Goal: Task Accomplishment & Management: Complete application form

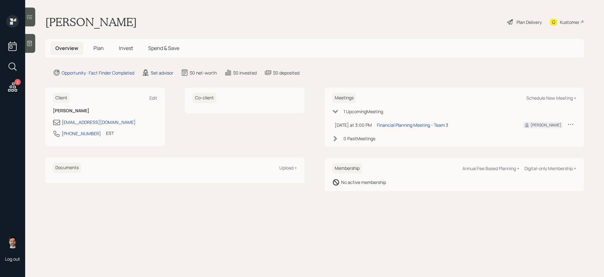
click at [168, 72] on div "Set advisor" at bounding box center [162, 73] width 23 height 7
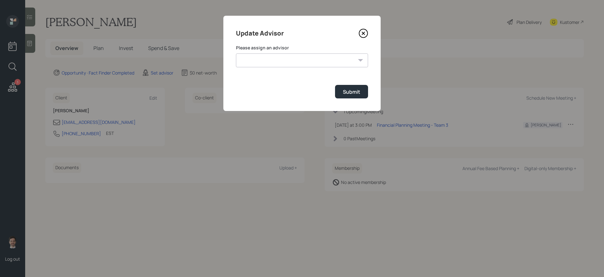
click at [276, 53] on div "Please assign an advisor [PERSON_NAME] [PERSON_NAME] End [PERSON_NAME] [PERSON_…" at bounding box center [302, 56] width 132 height 23
click at [272, 60] on select "[PERSON_NAME] [PERSON_NAME] End [PERSON_NAME] [PERSON_NAME] [PERSON_NAME] [PERS…" at bounding box center [302, 60] width 132 height 14
select select "ef6b64e1-8f62-4a74-b865-a7df4b35b836"
click at [236, 53] on select "[PERSON_NAME] [PERSON_NAME] End [PERSON_NAME] [PERSON_NAME] [PERSON_NAME] [PERS…" at bounding box center [302, 60] width 132 height 14
click at [350, 97] on button "Submit" at bounding box center [351, 92] width 33 height 14
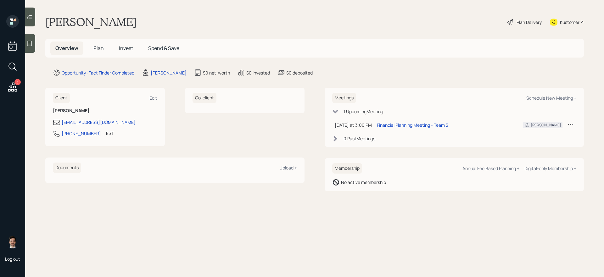
click at [94, 52] on h5 "Plan" at bounding box center [98, 49] width 20 height 14
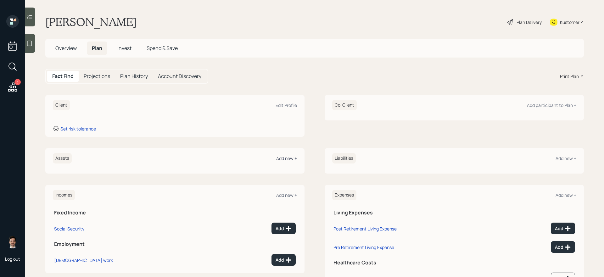
click at [289, 158] on div "Add new +" at bounding box center [286, 158] width 21 height 6
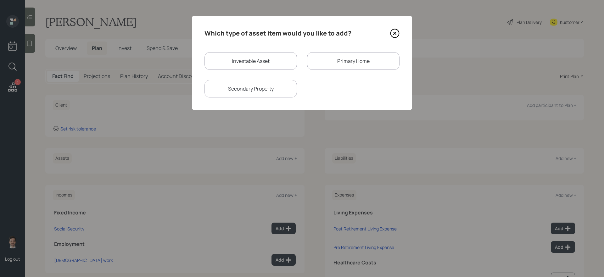
click at [286, 61] on div "Investable Asset" at bounding box center [250, 61] width 92 height 18
select select "taxable"
select select "balanced"
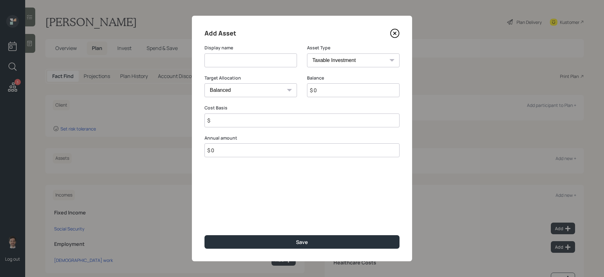
click at [275, 64] on input at bounding box center [250, 60] width 92 height 14
type input "Former 401k"
click at [373, 94] on input "$ 0" at bounding box center [353, 90] width 92 height 14
type input "$ 20,000"
select select "ira"
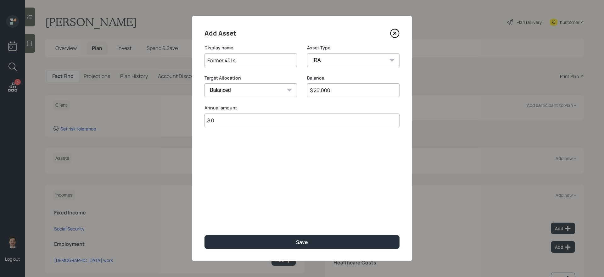
type input "$ 0"
click at [204, 235] on button "Save" at bounding box center [301, 242] width 195 height 14
